Goal: Check status: Check status

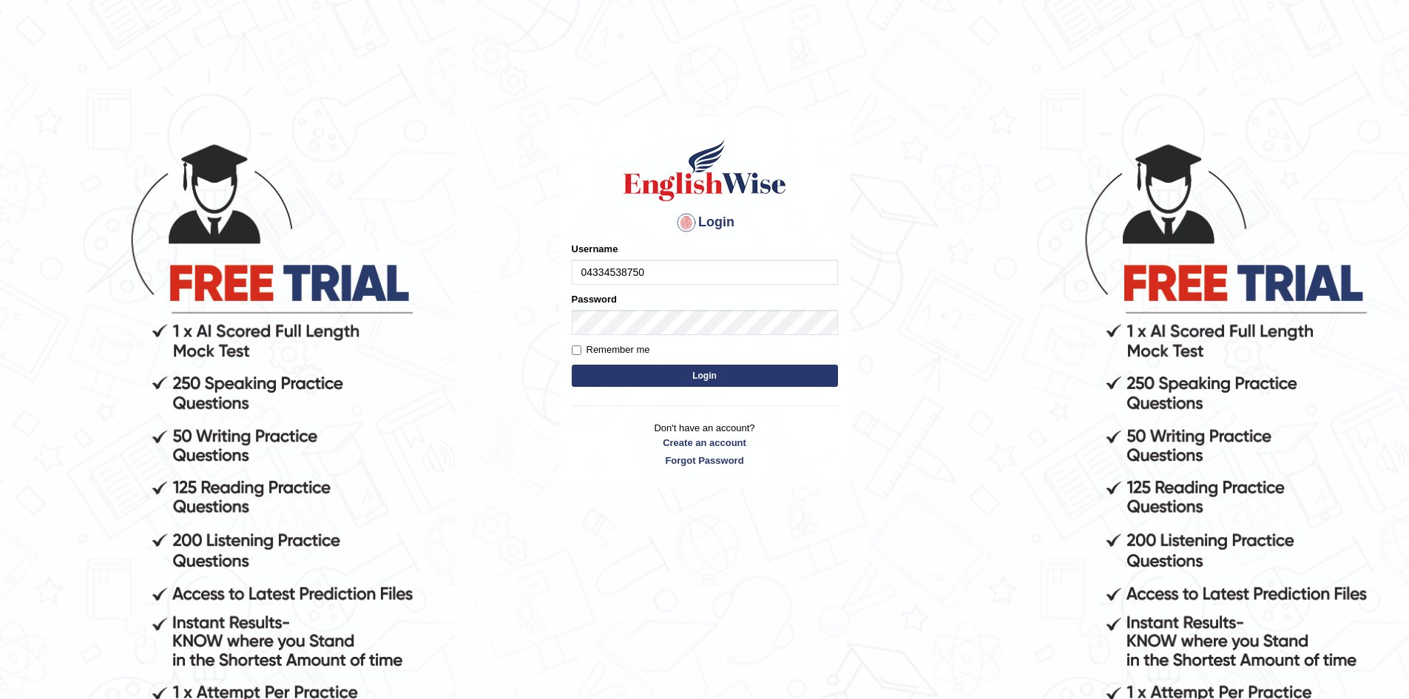
type input "04334538750"
click at [572, 365] on button "Login" at bounding box center [705, 376] width 266 height 22
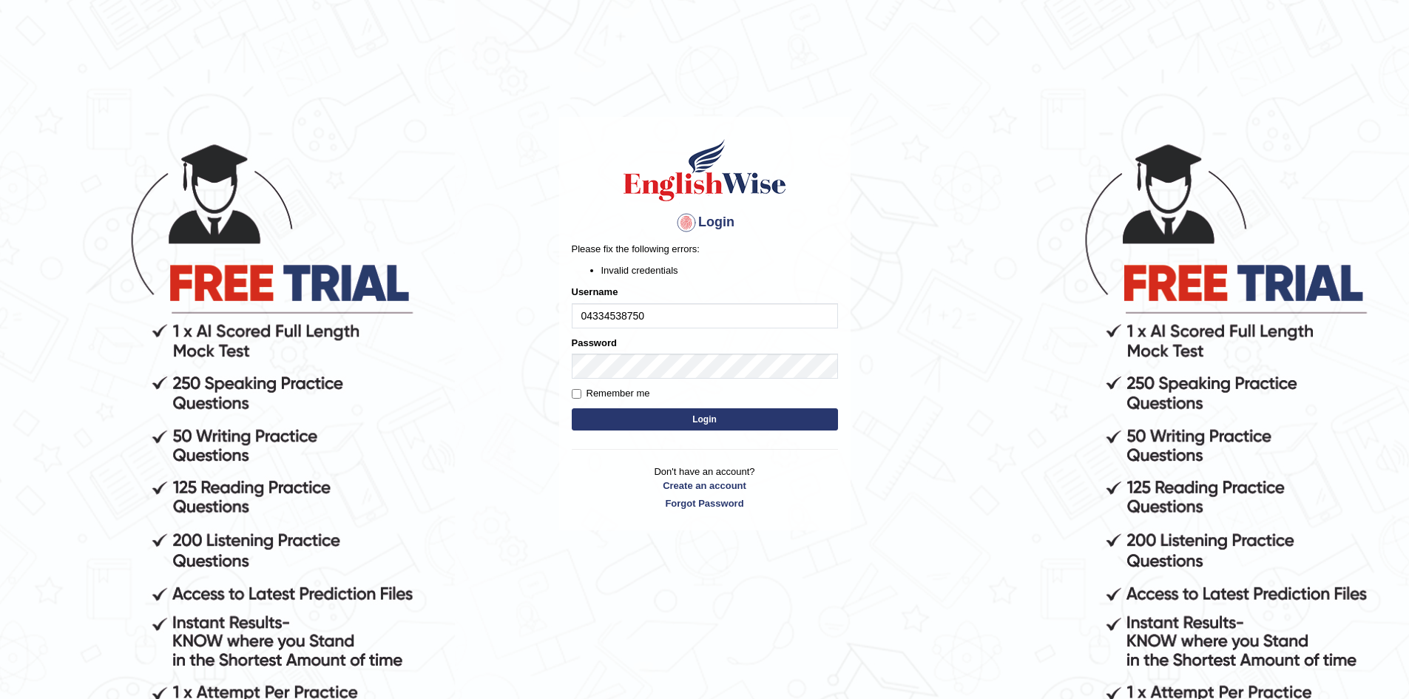
click at [714, 419] on button "Login" at bounding box center [705, 419] width 266 height 22
click at [626, 315] on input "04334538750" at bounding box center [705, 315] width 266 height 25
type input "0433453850"
click at [703, 424] on button "Login" at bounding box center [705, 419] width 266 height 22
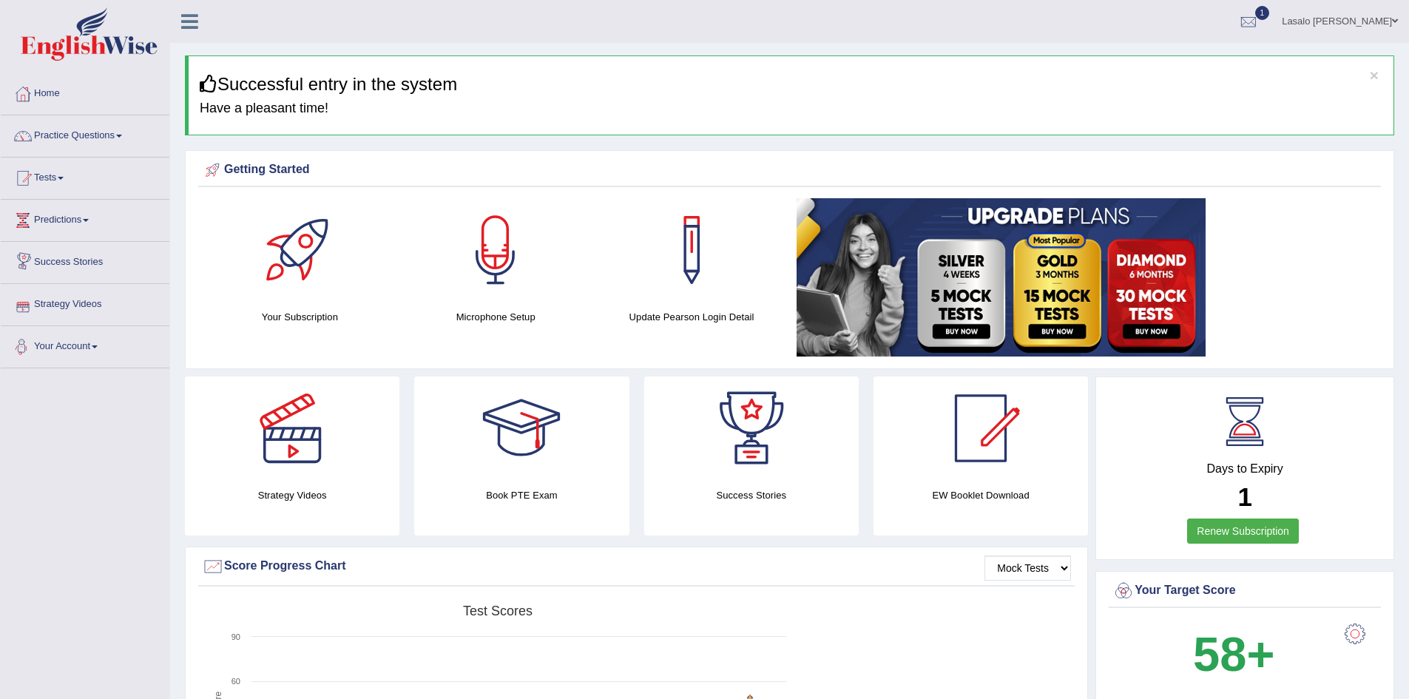
click at [101, 345] on link "Your Account" at bounding box center [85, 344] width 169 height 37
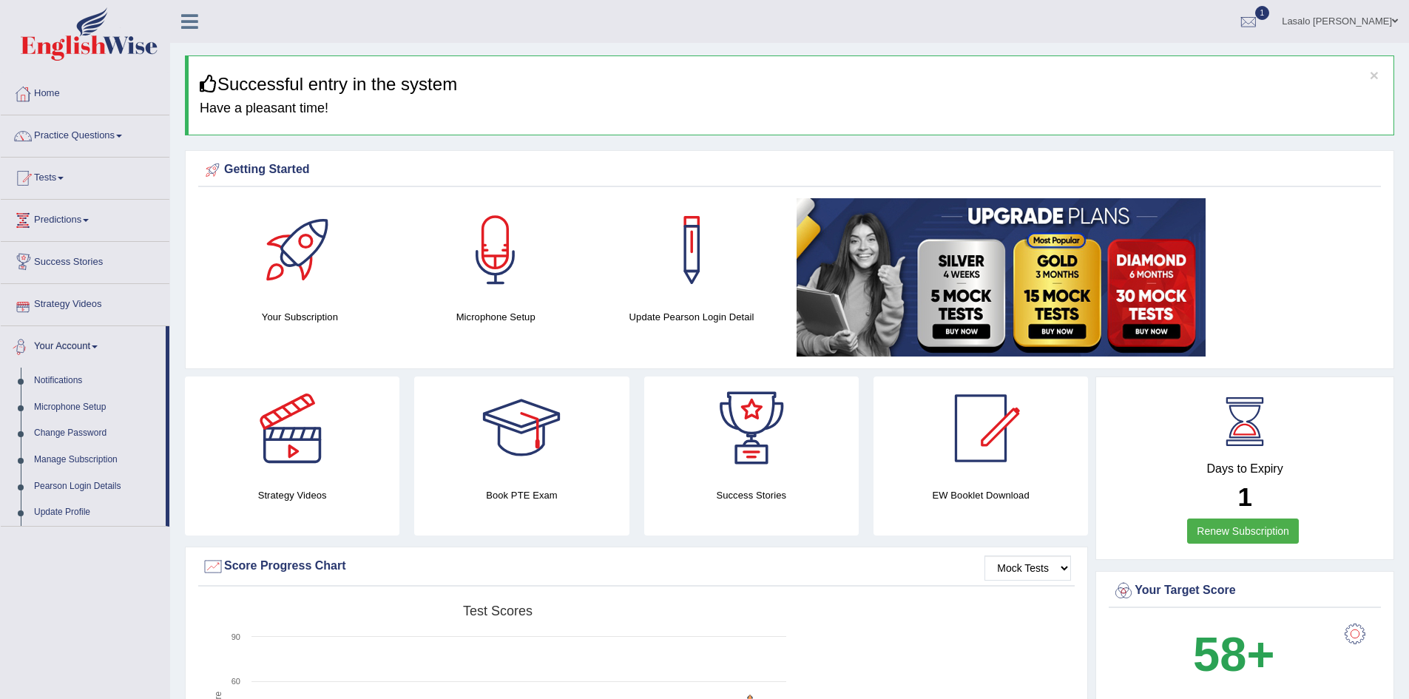
click at [107, 343] on link "Your Account" at bounding box center [83, 344] width 165 height 37
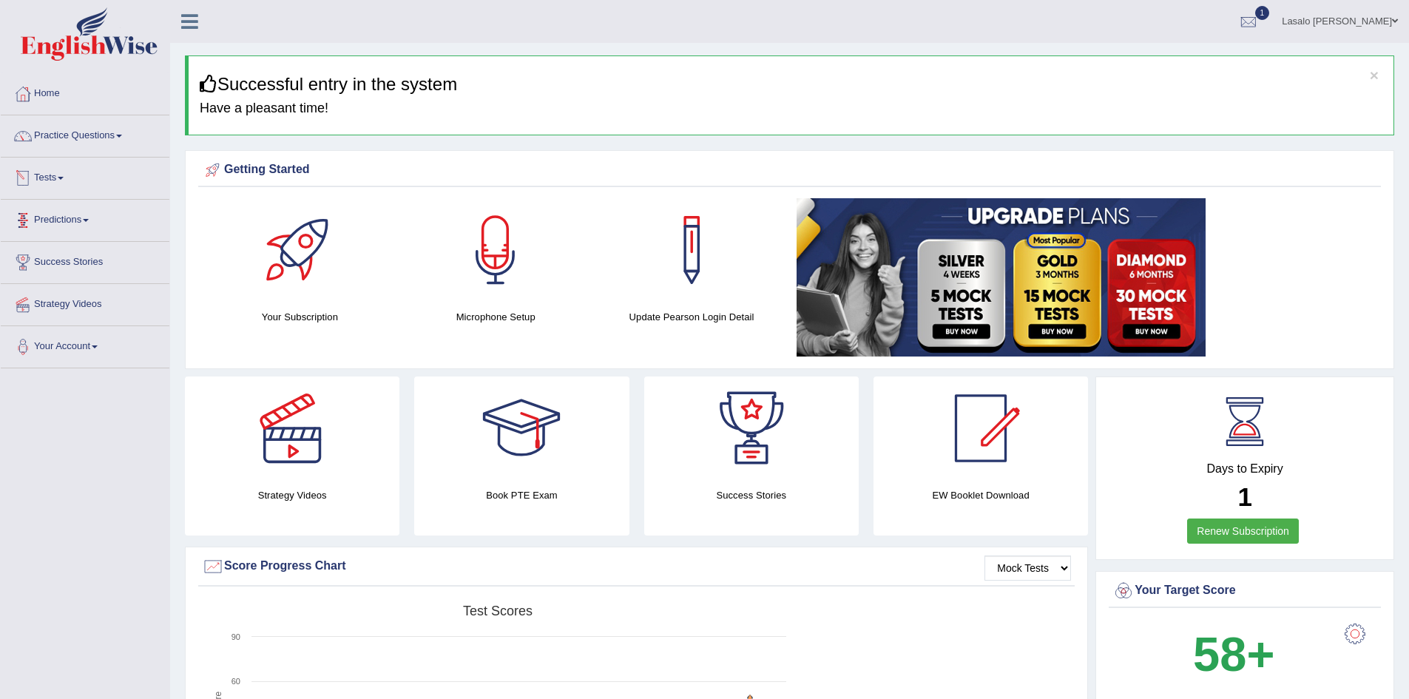
click at [67, 180] on link "Tests" at bounding box center [85, 176] width 169 height 37
click at [54, 263] on link "History" at bounding box center [96, 264] width 138 height 27
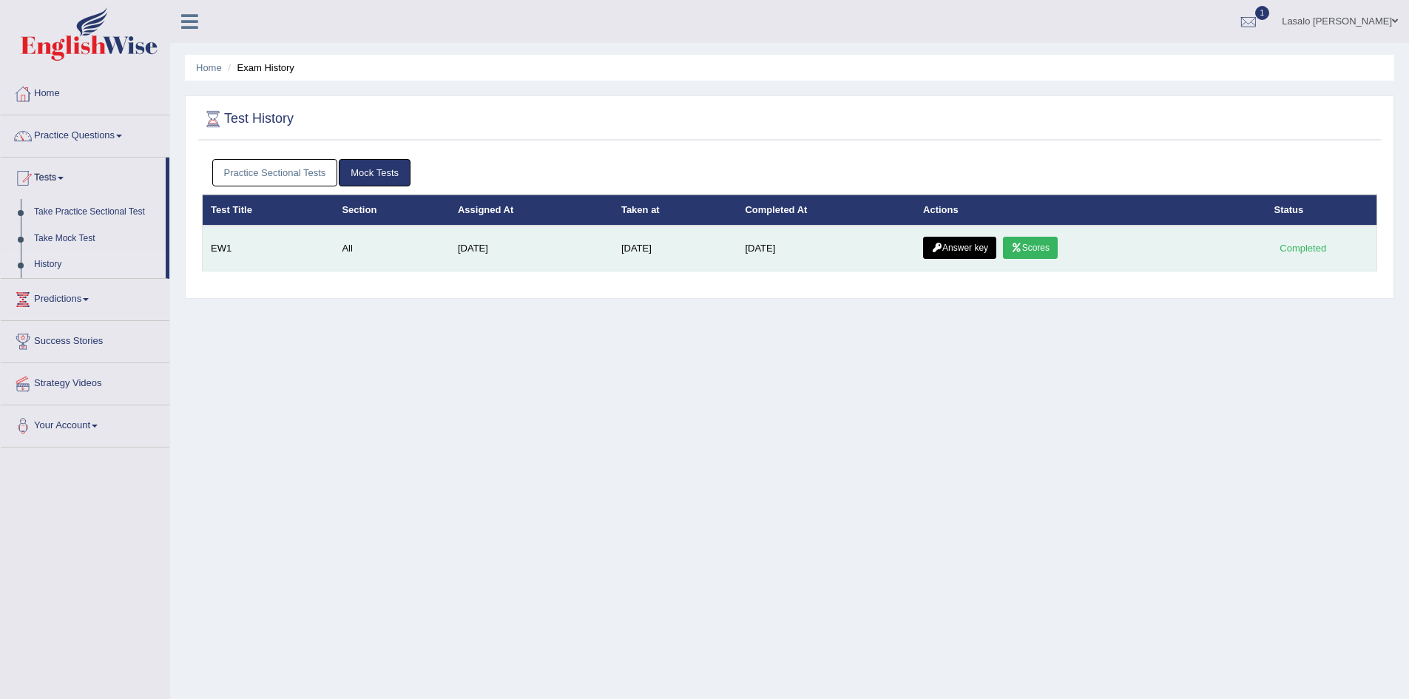
click at [1041, 247] on link "Scores" at bounding box center [1030, 248] width 55 height 22
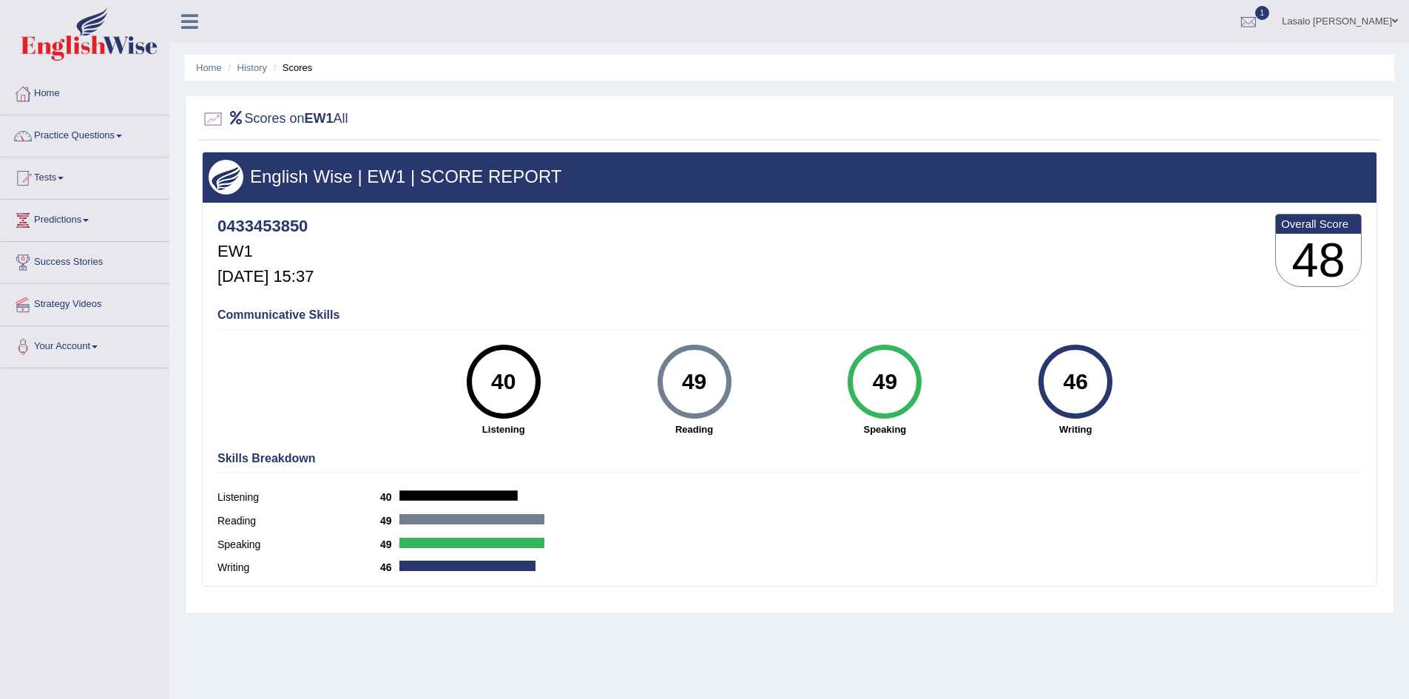
click at [246, 544] on label "Speaking" at bounding box center [298, 545] width 163 height 16
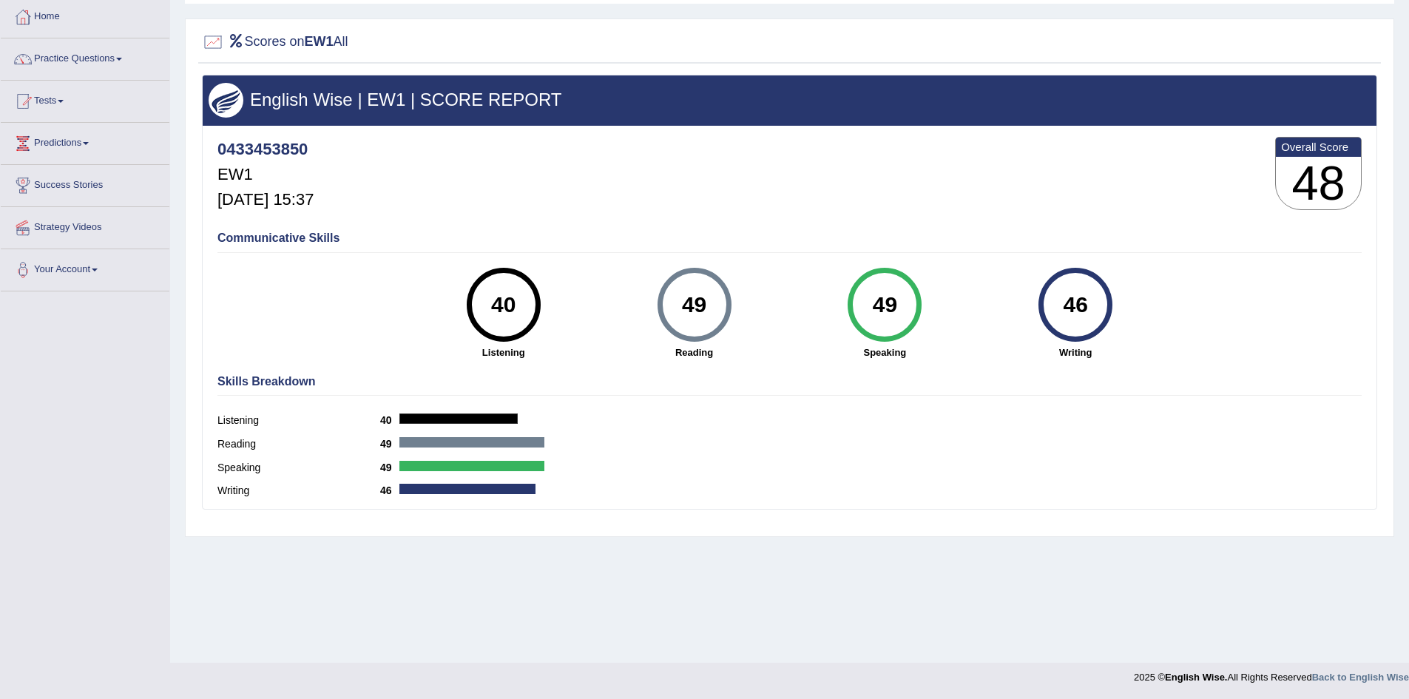
scroll to position [78, 0]
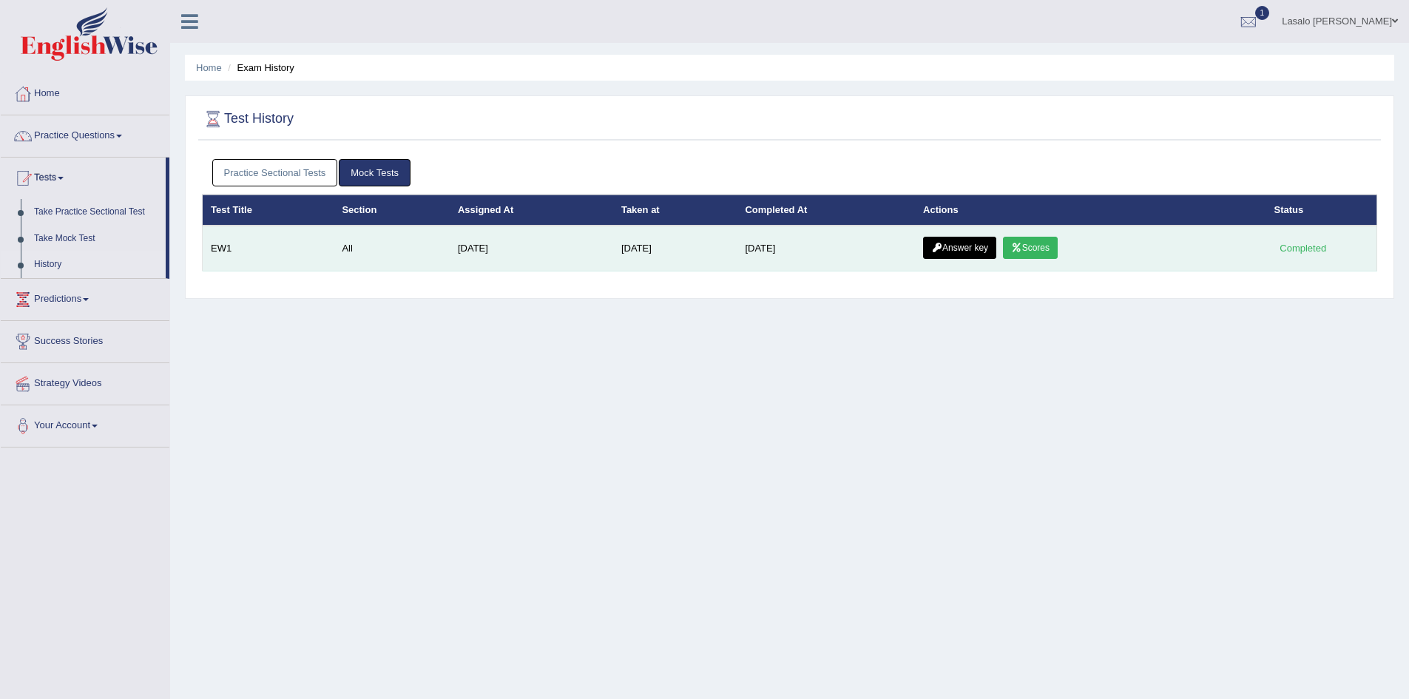
click at [973, 248] on link "Answer key" at bounding box center [959, 248] width 73 height 22
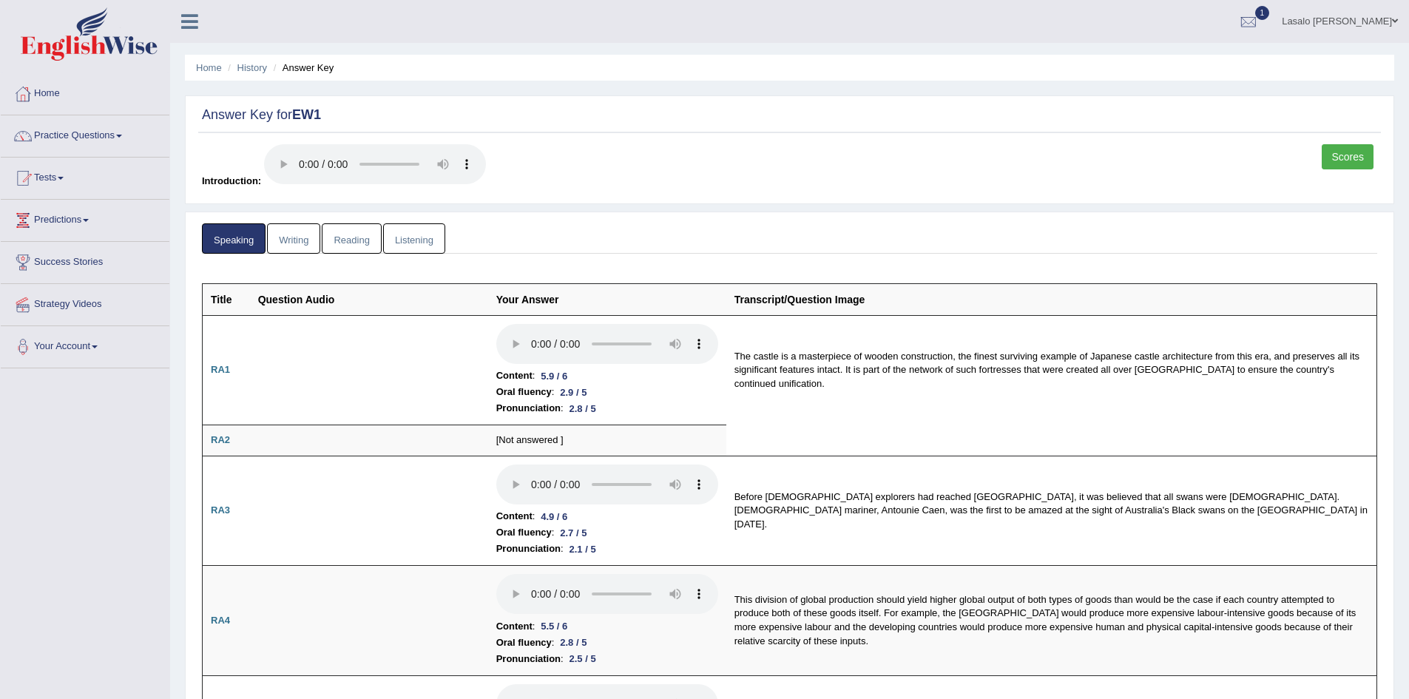
click at [312, 237] on link "Writing" at bounding box center [293, 238] width 53 height 30
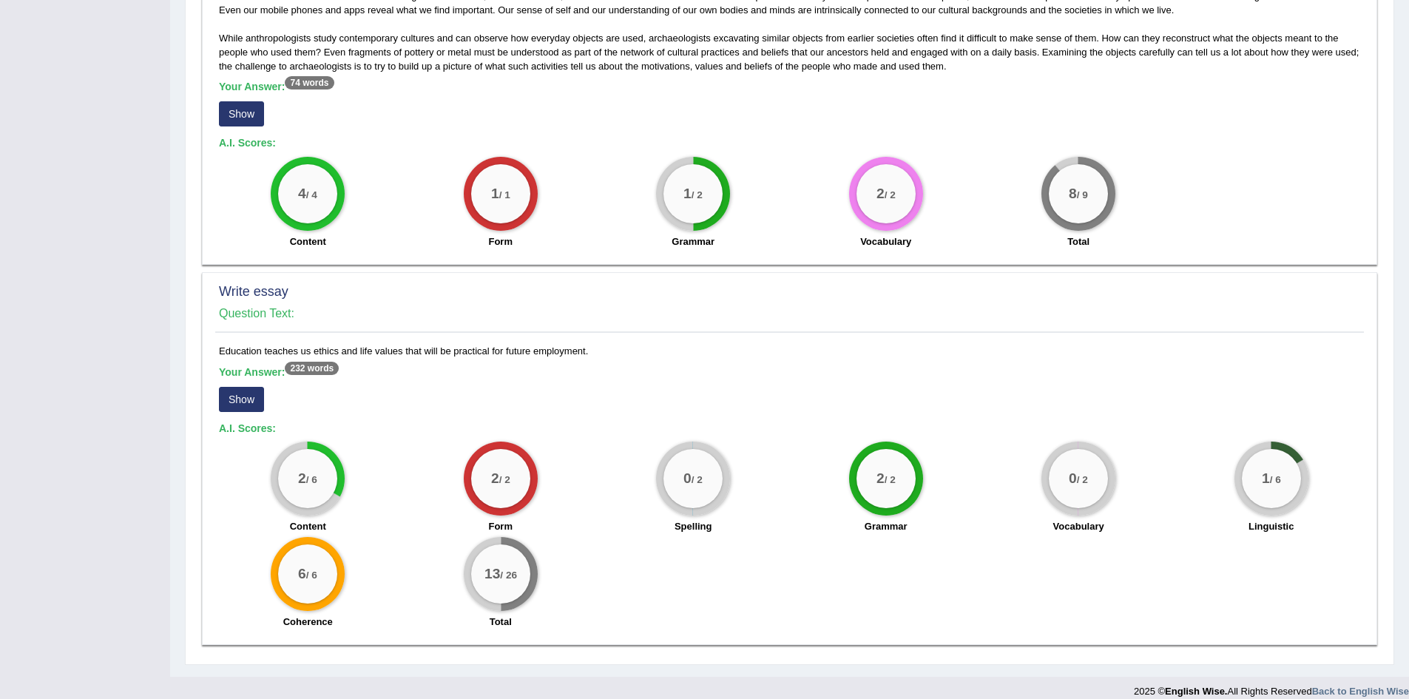
scroll to position [913, 0]
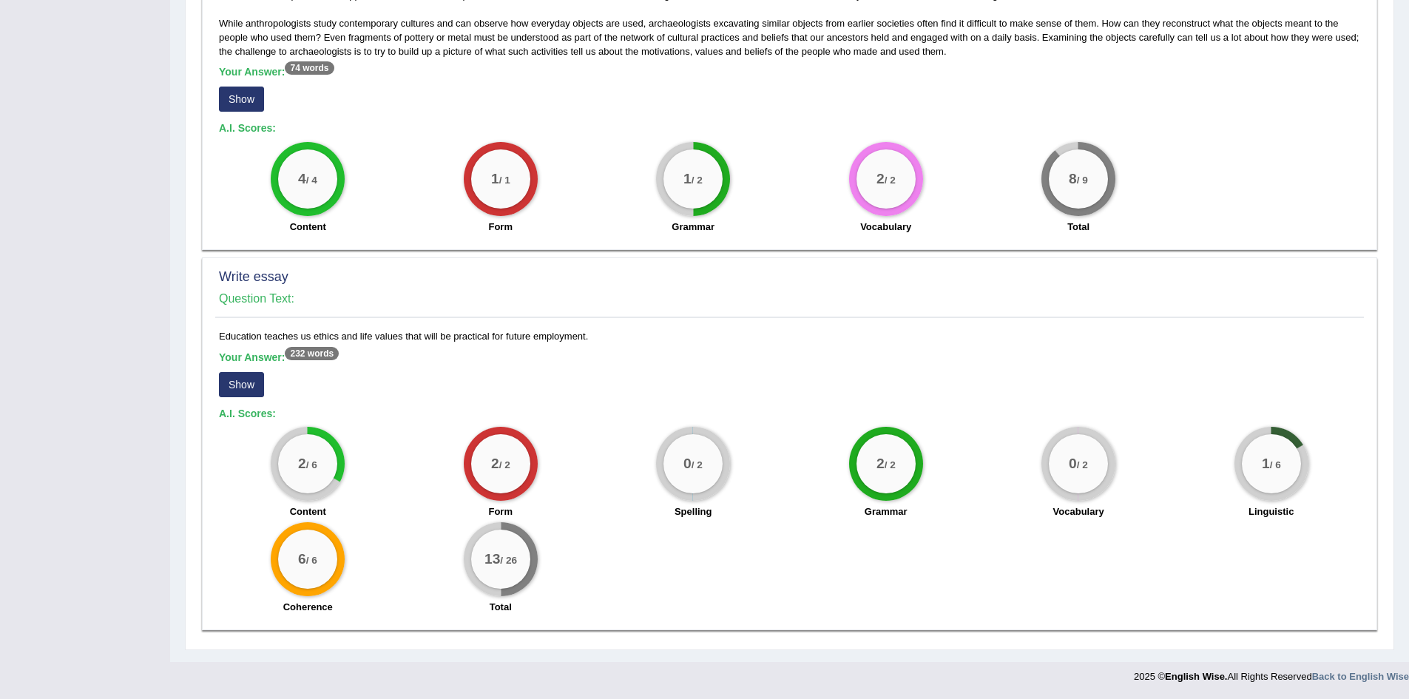
click at [243, 388] on button "Show" at bounding box center [241, 384] width 45 height 25
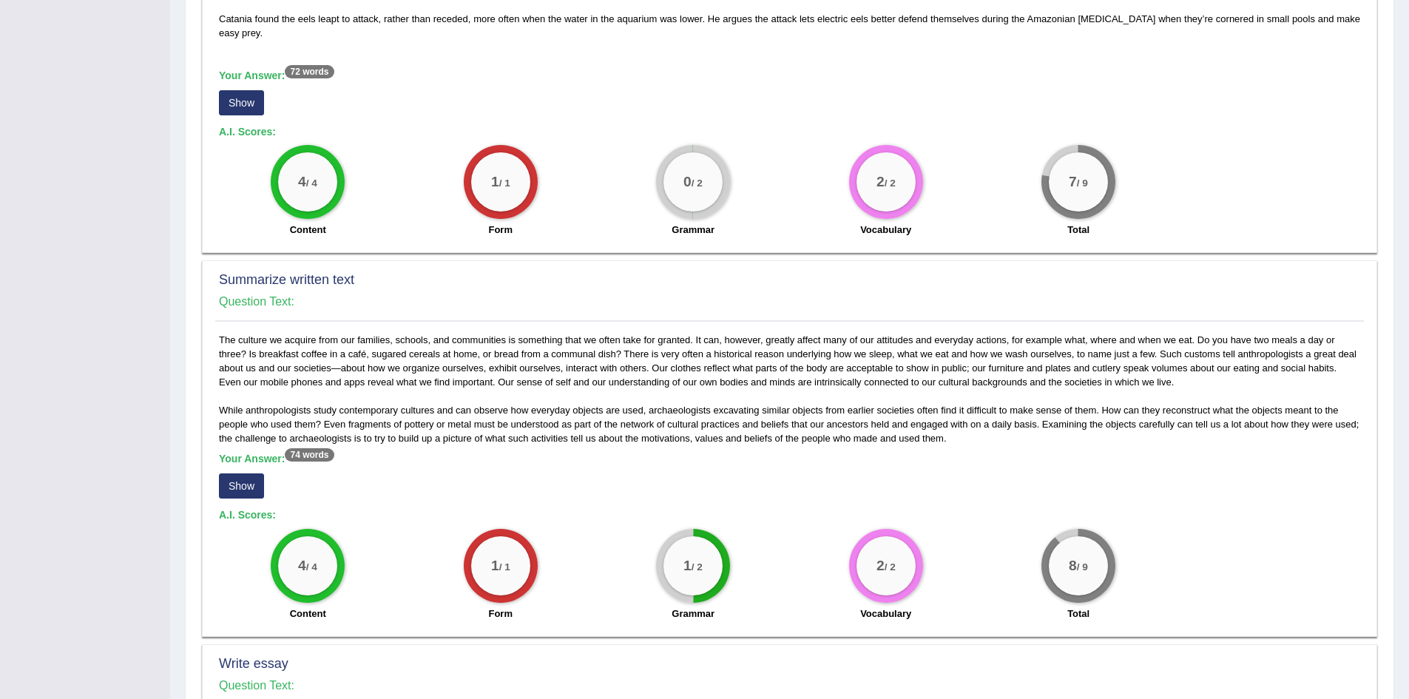
scroll to position [761, 0]
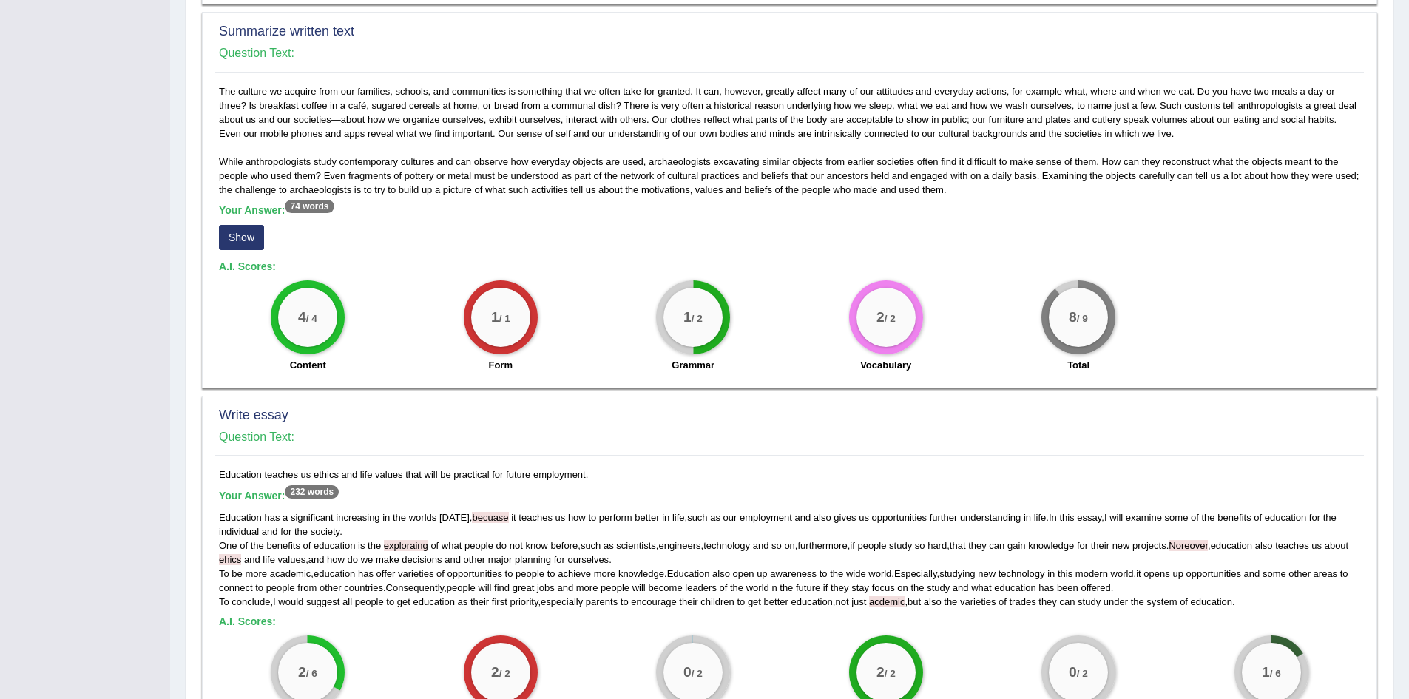
click at [248, 250] on button "Show" at bounding box center [241, 237] width 45 height 25
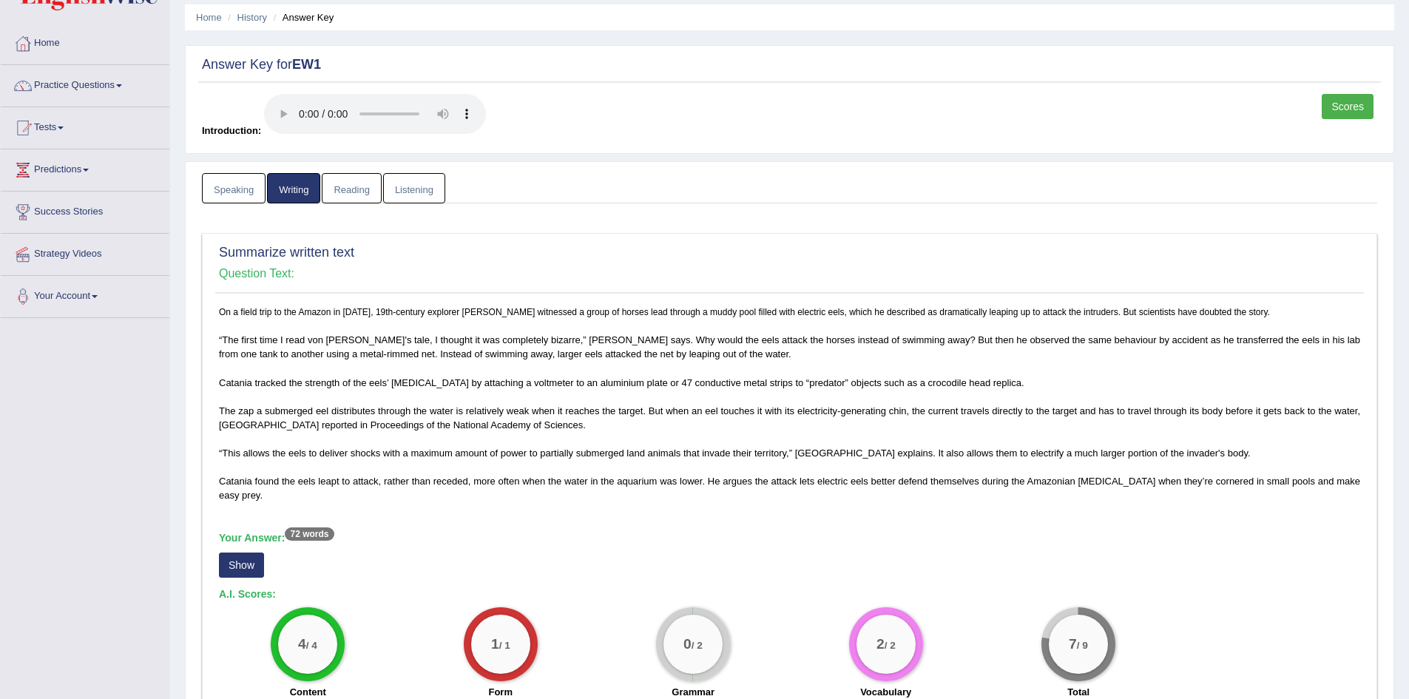
scroll to position [0, 0]
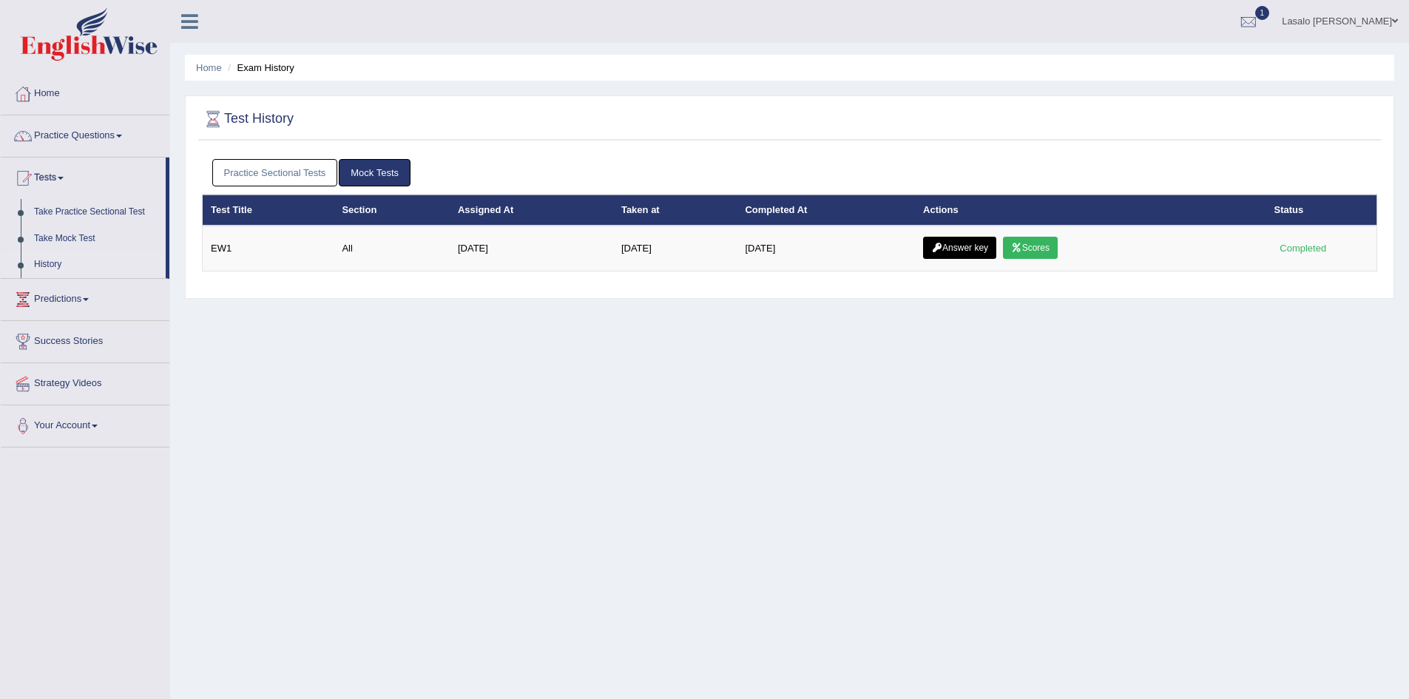
click at [1390, 17] on link "Lasalo [PERSON_NAME]" at bounding box center [1340, 19] width 138 height 38
click at [1307, 192] on link "Log out" at bounding box center [1328, 192] width 160 height 34
